Goal: Check status: Check status

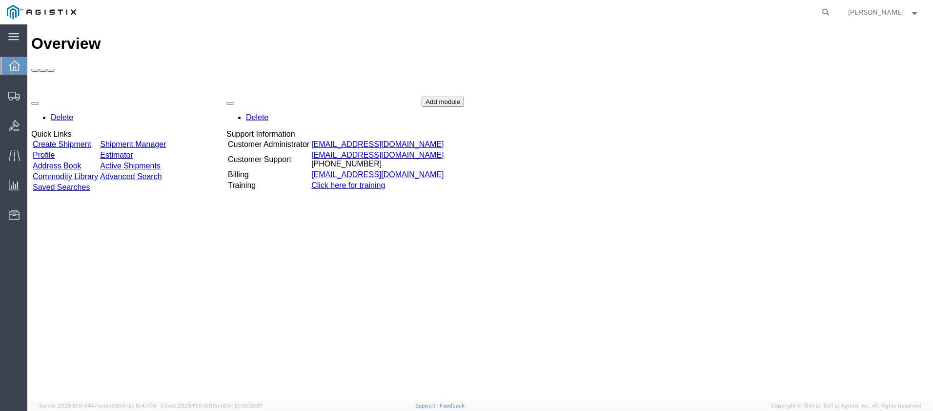
drag, startPoint x: 837, startPoint y: 12, endPoint x: 843, endPoint y: 21, distance: 11.6
click at [832, 12] on icon at bounding box center [826, 12] width 14 height 14
click at [687, 13] on input "search" at bounding box center [670, 11] width 297 height 23
type input "GDIT-77240"
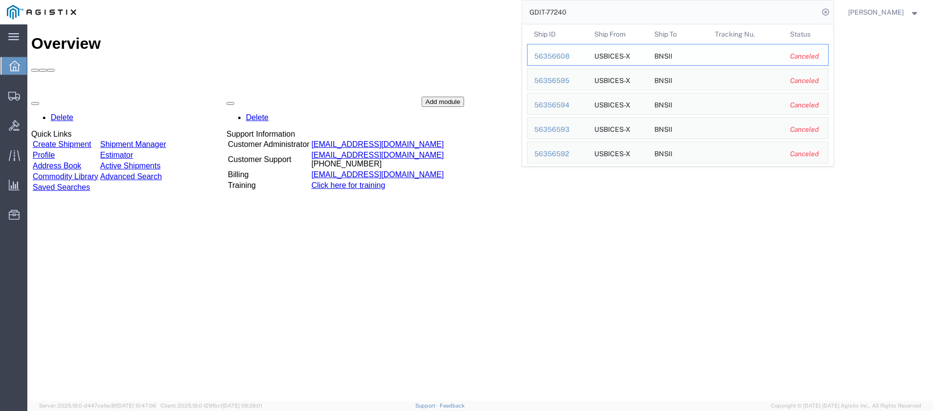
click at [558, 53] on div "56356608" at bounding box center [557, 56] width 46 height 10
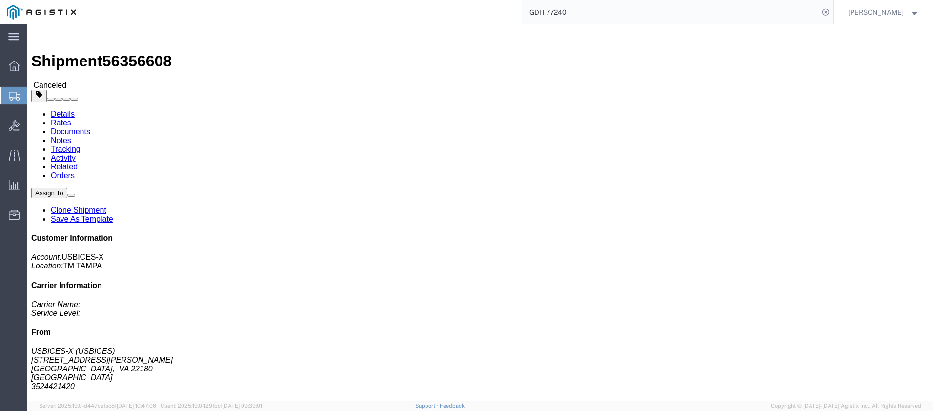
click div "Shipment Detail Ship From USBICES-X (USBICES) [STREET_ADDRESS][PERSON_NAME] 352…"
click at [622, 16] on input "GDIT-77240" at bounding box center [670, 11] width 297 height 23
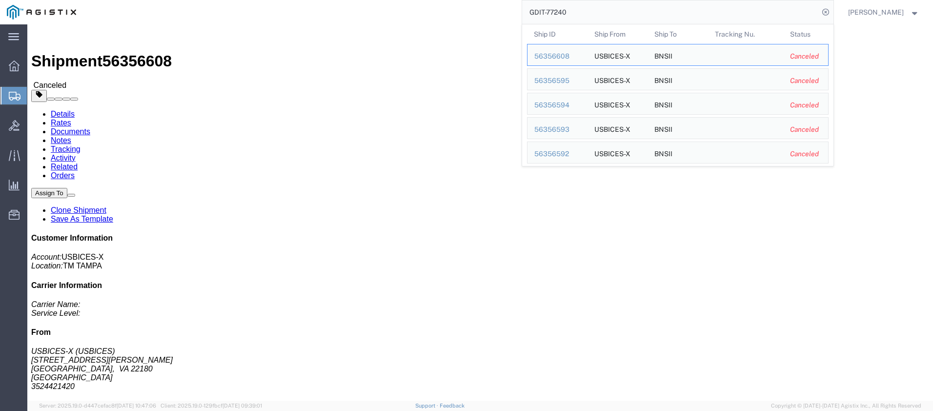
scroll to position [27, 0]
drag, startPoint x: 612, startPoint y: 142, endPoint x: 611, endPoint y: 187, distance: 44.4
click div "Shipment Detail Ship From USBICES-X (USBICES) [STREET_ADDRESS][PERSON_NAME] 352…"
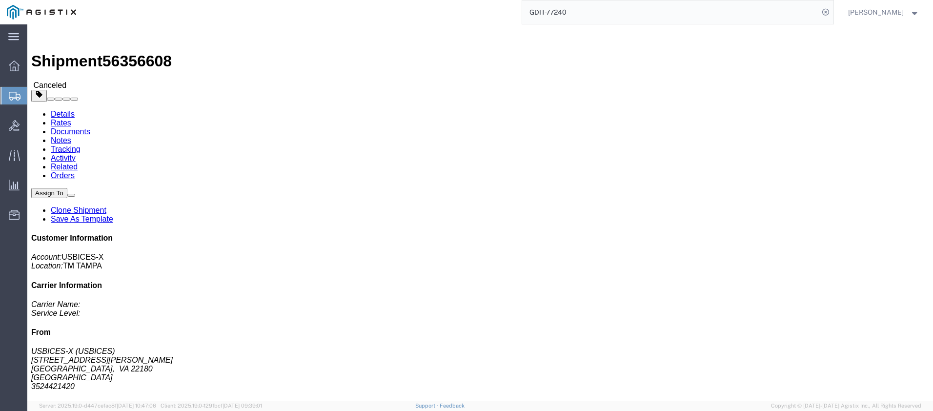
drag, startPoint x: 476, startPoint y: 157, endPoint x: 465, endPoint y: 153, distance: 11.0
click div "Ship From USBICES-X (USBICES) [STREET_ADDRESS][PERSON_NAME] 3524421420 Business…"
click address "USBICES-X (USBICES) [STREET_ADDRESS][PERSON_NAME] 3524421420"
click at [661, 18] on input "GDIT-77240" at bounding box center [670, 11] width 297 height 23
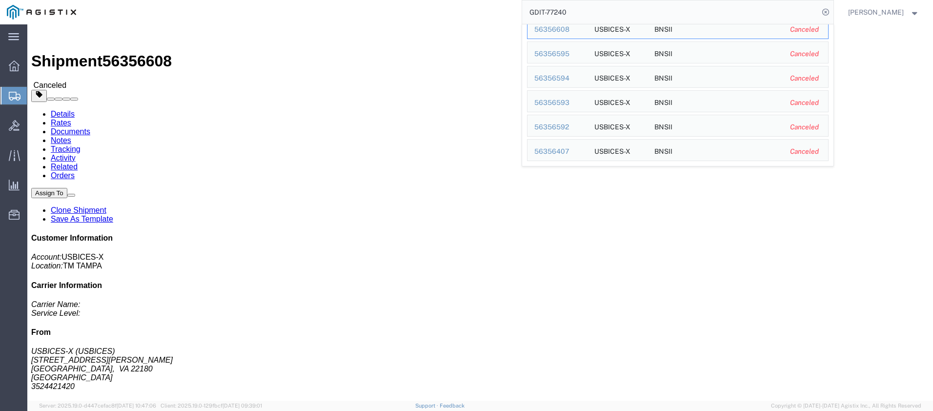
drag, startPoint x: 685, startPoint y: 146, endPoint x: 682, endPoint y: 170, distance: 24.1
click div "Shipment Detail Ship From USBICES-X (USBICES) [STREET_ADDRESS][PERSON_NAME] 352…"
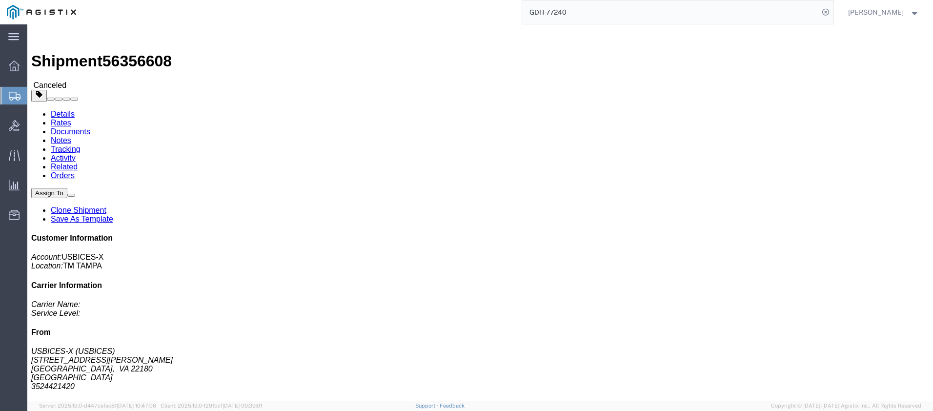
click div "Leg 1 -"
